Goal: Information Seeking & Learning: Learn about a topic

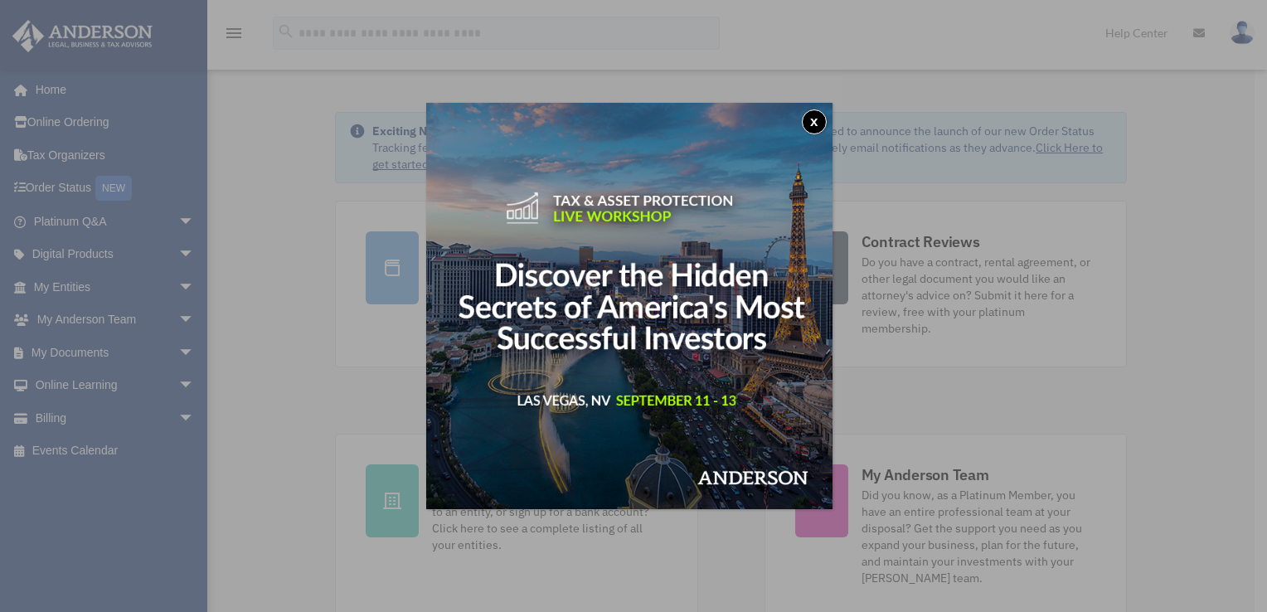
click at [814, 132] on button "x" at bounding box center [814, 121] width 25 height 25
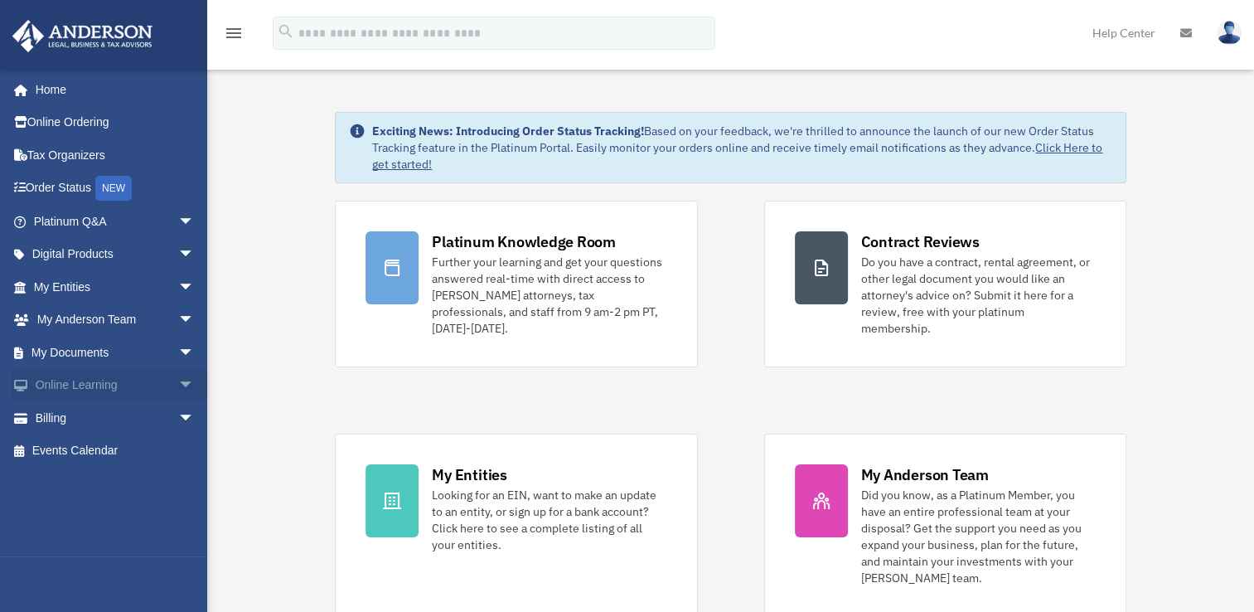
click at [99, 383] on link "Online Learning arrow_drop_down" at bounding box center [116, 385] width 208 height 33
click at [178, 383] on span "arrow_drop_down" at bounding box center [194, 386] width 33 height 34
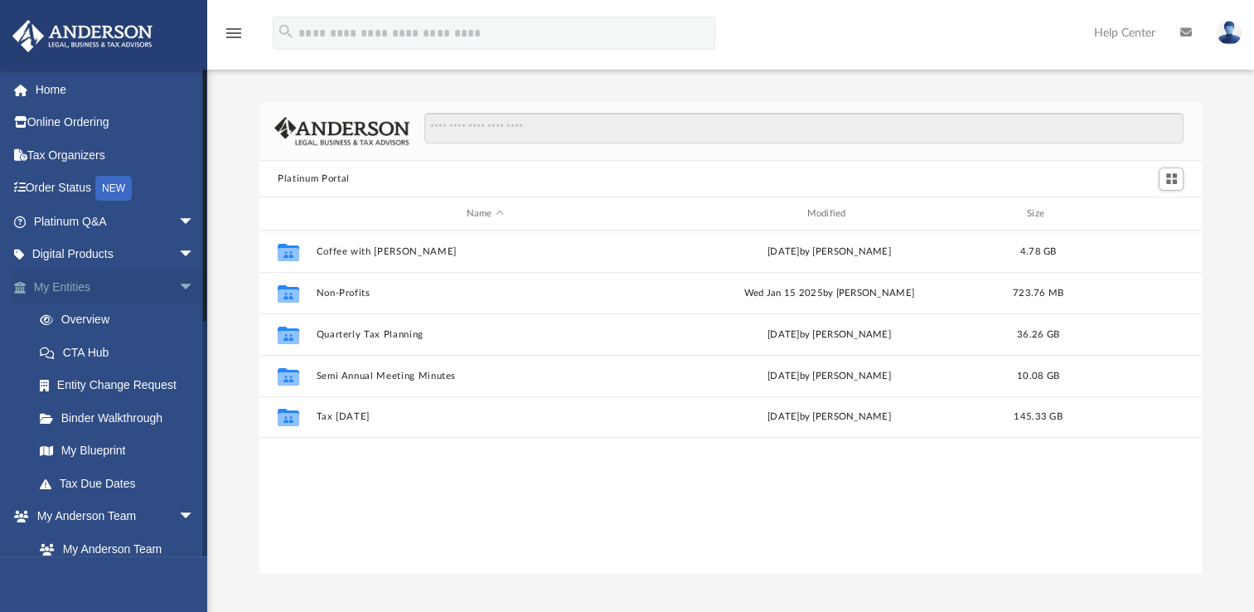
scroll to position [364, 929]
click at [119, 412] on link "Binder Walkthrough" at bounding box center [121, 417] width 197 height 33
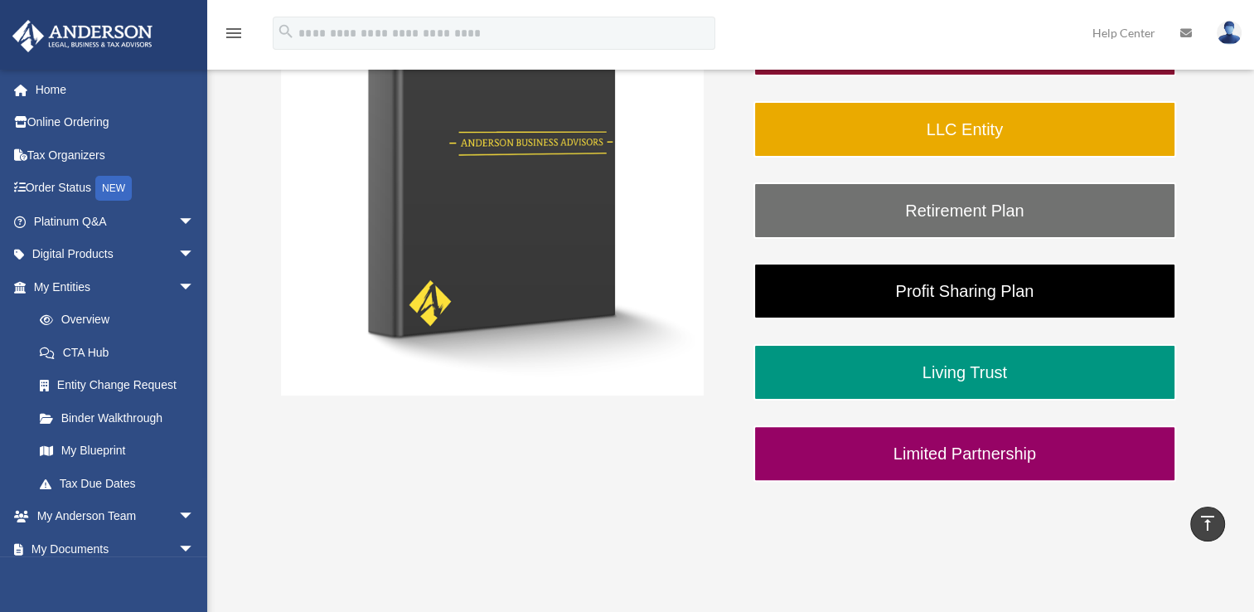
scroll to position [371, 0]
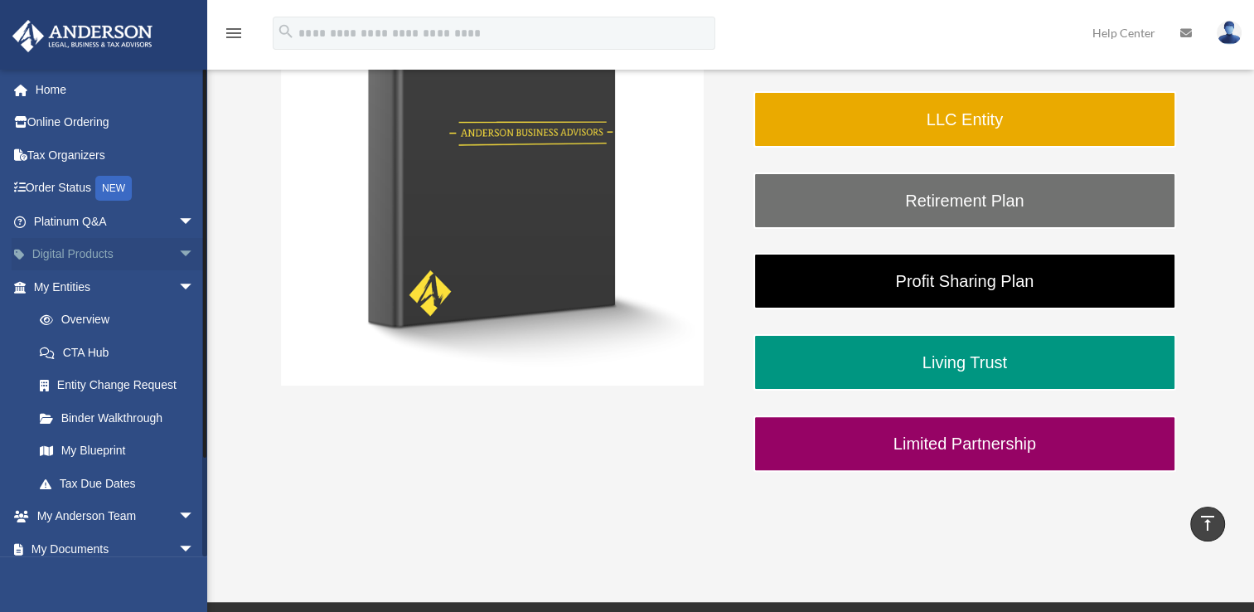
click at [178, 254] on span "arrow_drop_down" at bounding box center [194, 255] width 33 height 34
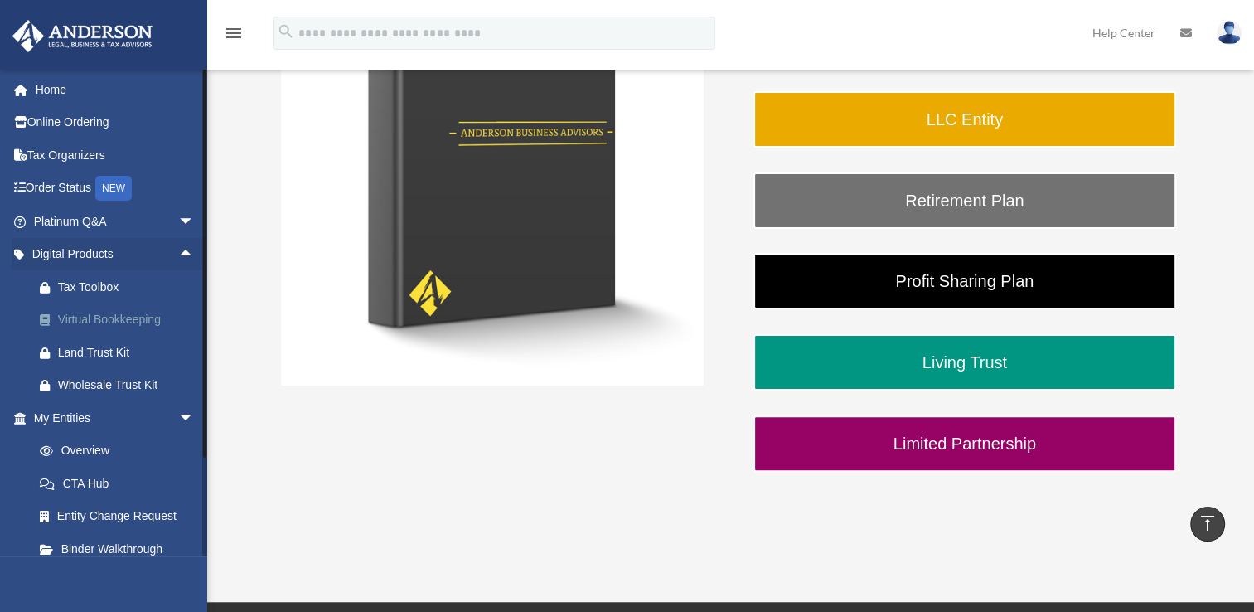
click at [143, 318] on div "Virtual Bookkeeping" at bounding box center [128, 319] width 141 height 21
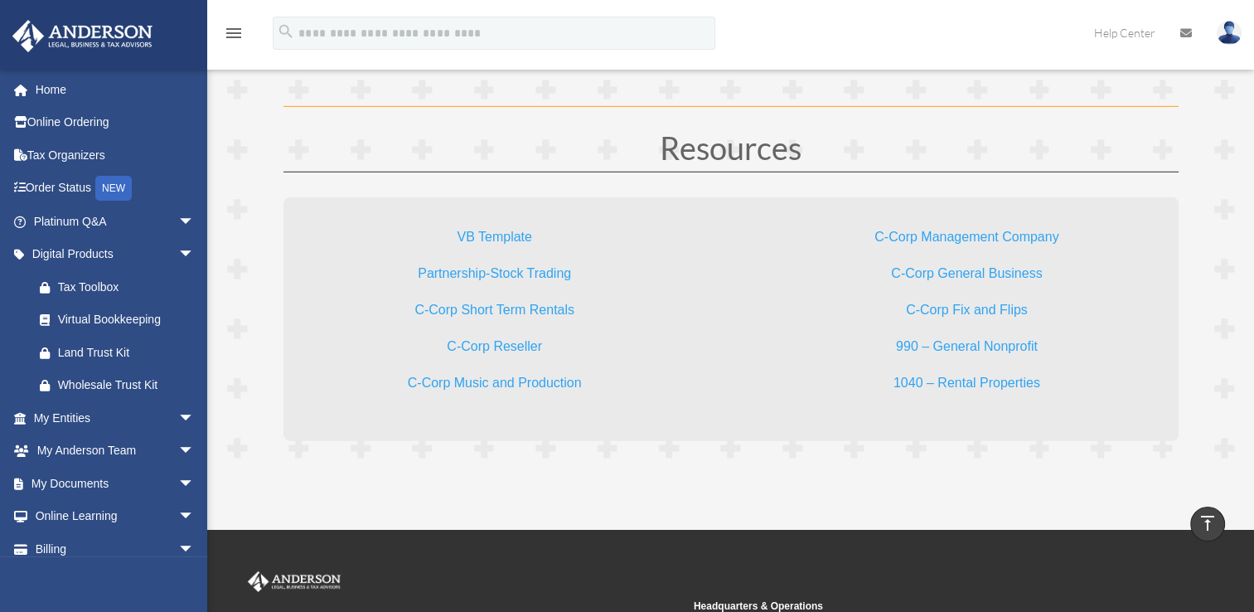
scroll to position [4915, 0]
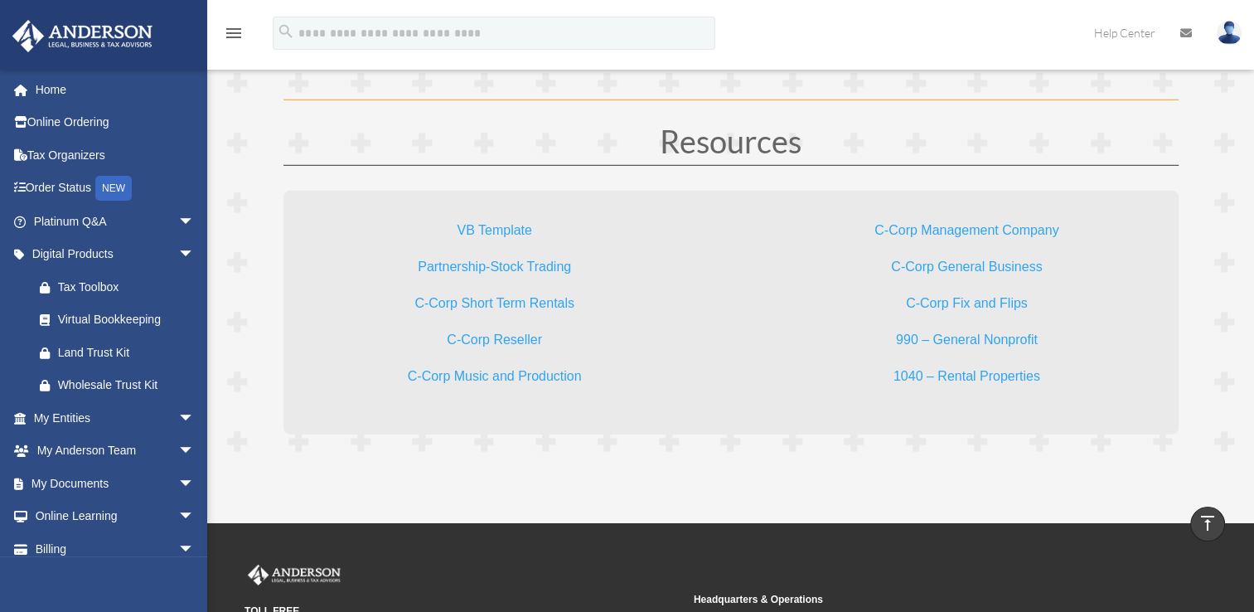
click at [997, 372] on link "1040 – Rental Properties" at bounding box center [967, 380] width 147 height 22
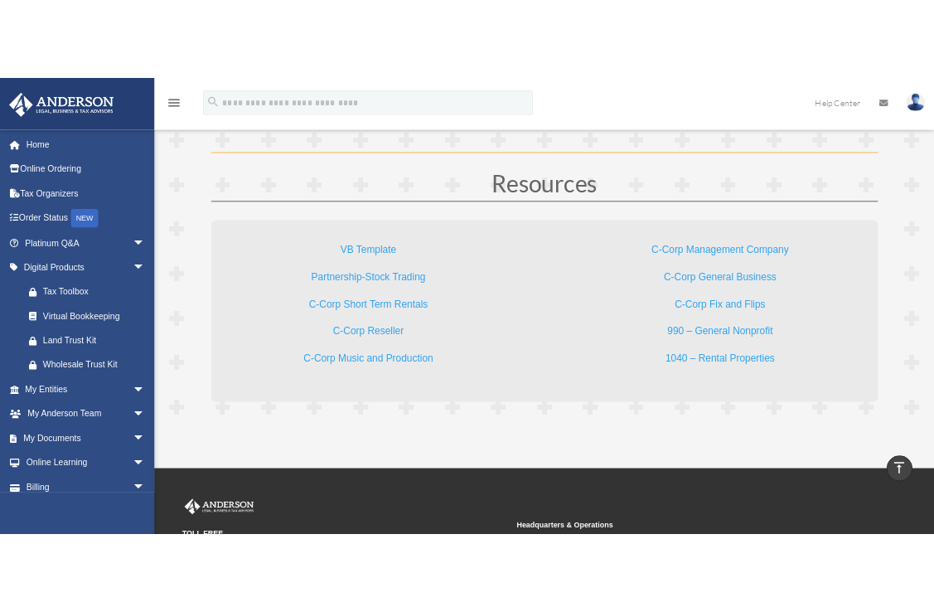
scroll to position [4123, 0]
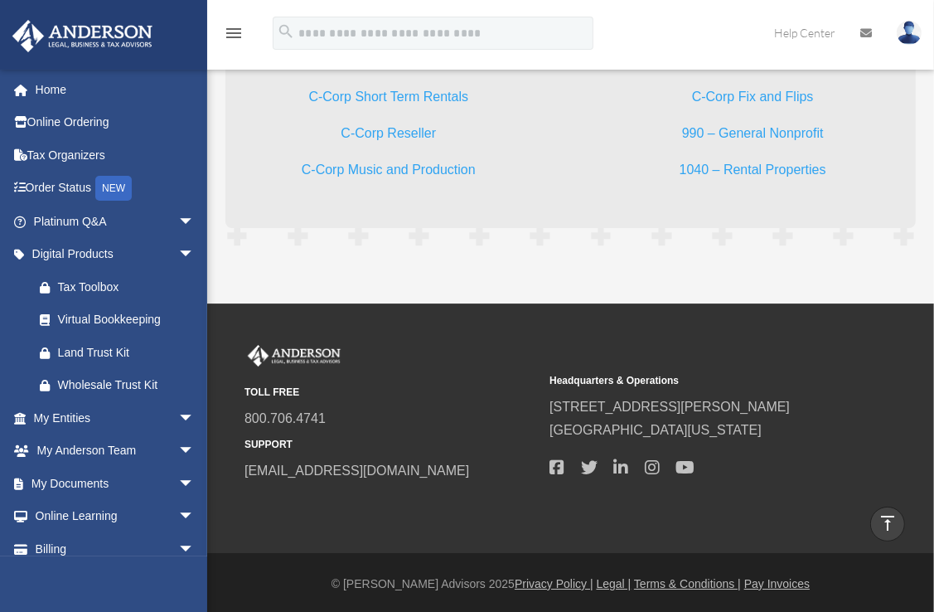
click at [776, 126] on link "990 – General Nonprofit" at bounding box center [753, 137] width 142 height 22
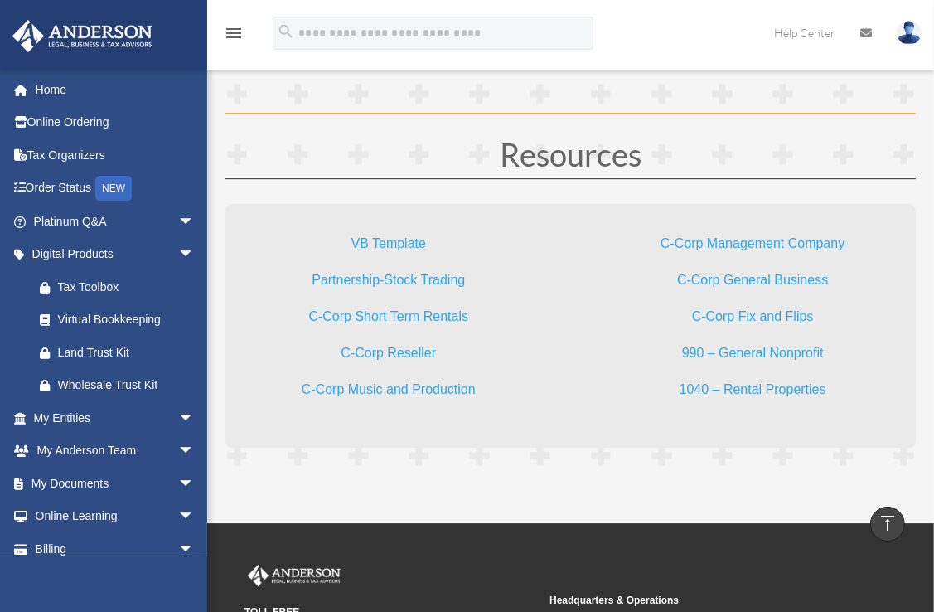
scroll to position [3915, 0]
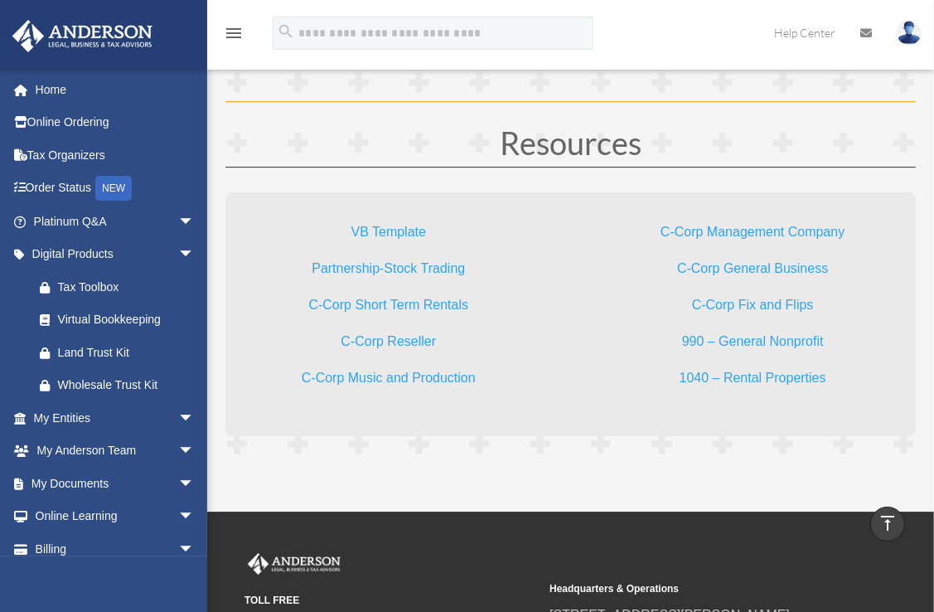
click at [778, 298] on link "C-Corp Fix and Flips" at bounding box center [753, 309] width 122 height 22
click at [752, 262] on link "C-Corp General Business" at bounding box center [752, 272] width 151 height 22
click at [735, 231] on link "C-Corp Management Company" at bounding box center [753, 236] width 184 height 22
click at [428, 378] on link "C-Corp Music and Production" at bounding box center [389, 382] width 174 height 22
click at [419, 334] on link "C-Corp Reseller" at bounding box center [388, 345] width 95 height 22
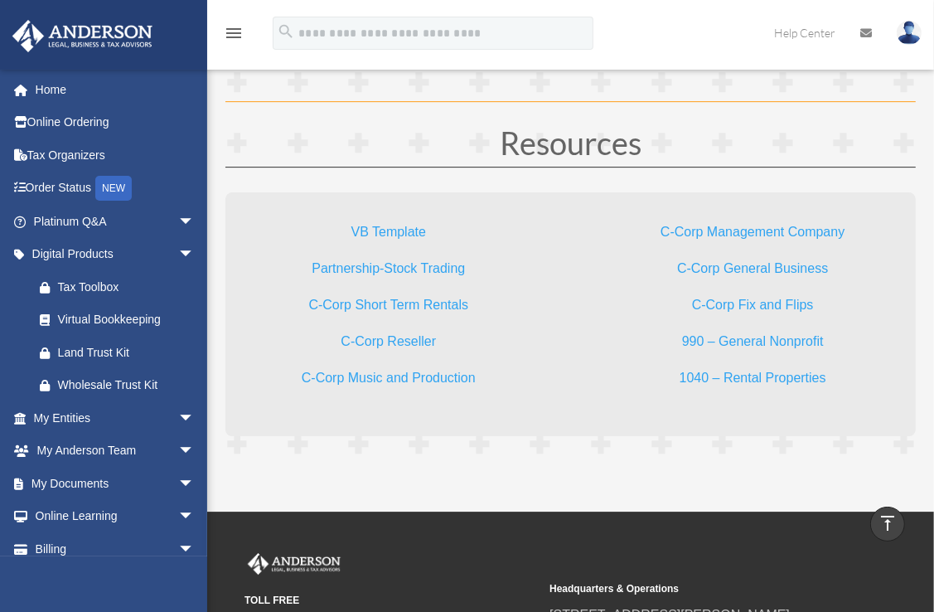
click at [444, 302] on link "C-Corp Short Term Rentals" at bounding box center [388, 309] width 160 height 22
click at [415, 263] on link "Partnership-Stock Trading" at bounding box center [388, 272] width 153 height 22
click at [408, 230] on link "VB Template" at bounding box center [389, 236] width 75 height 22
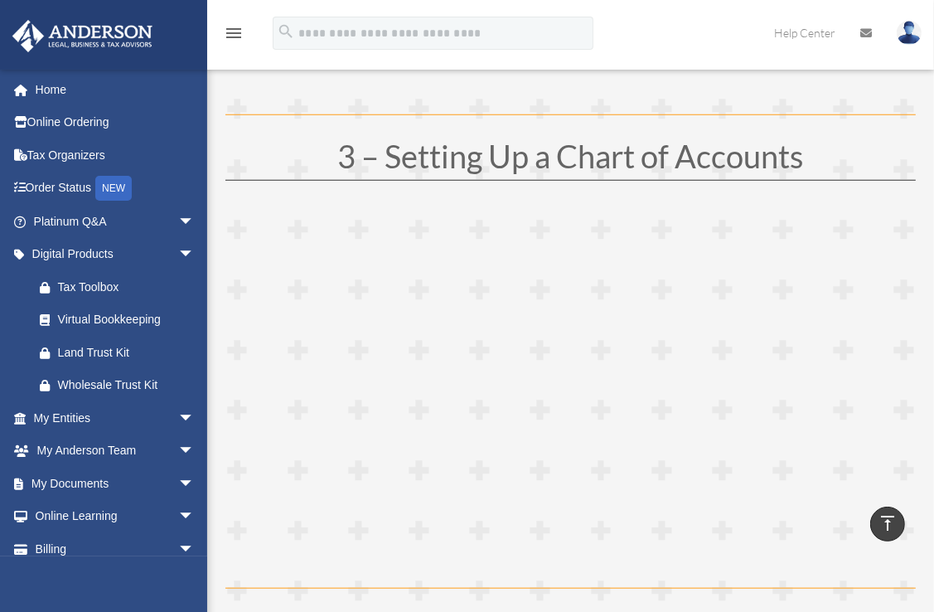
scroll to position [1054, 0]
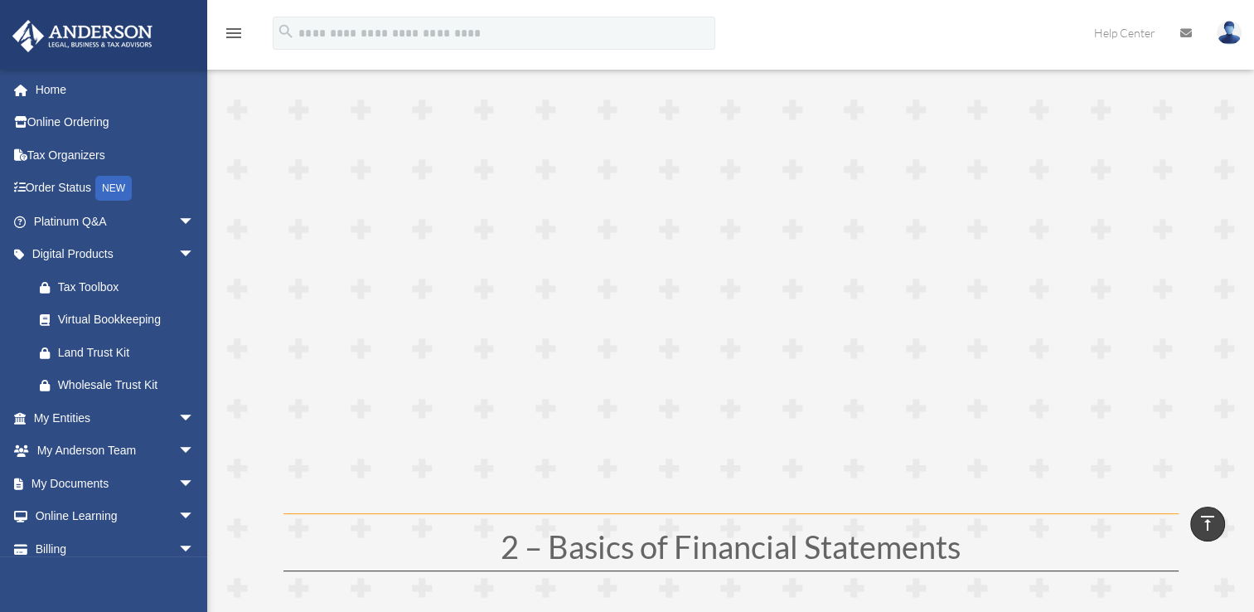
scroll to position [0, 0]
